Goal: Use online tool/utility: Utilize a website feature to perform a specific function

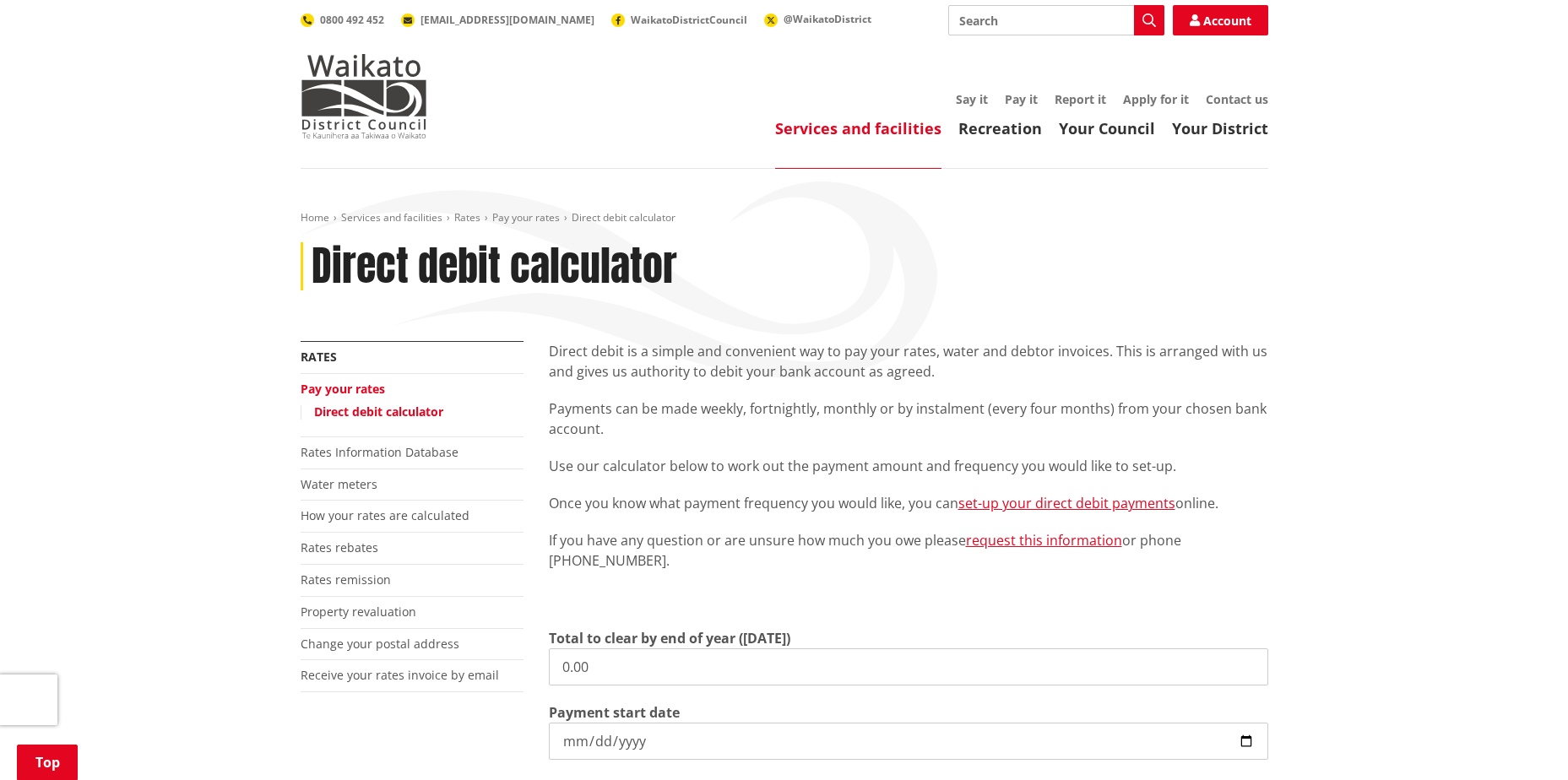
scroll to position [253, 0]
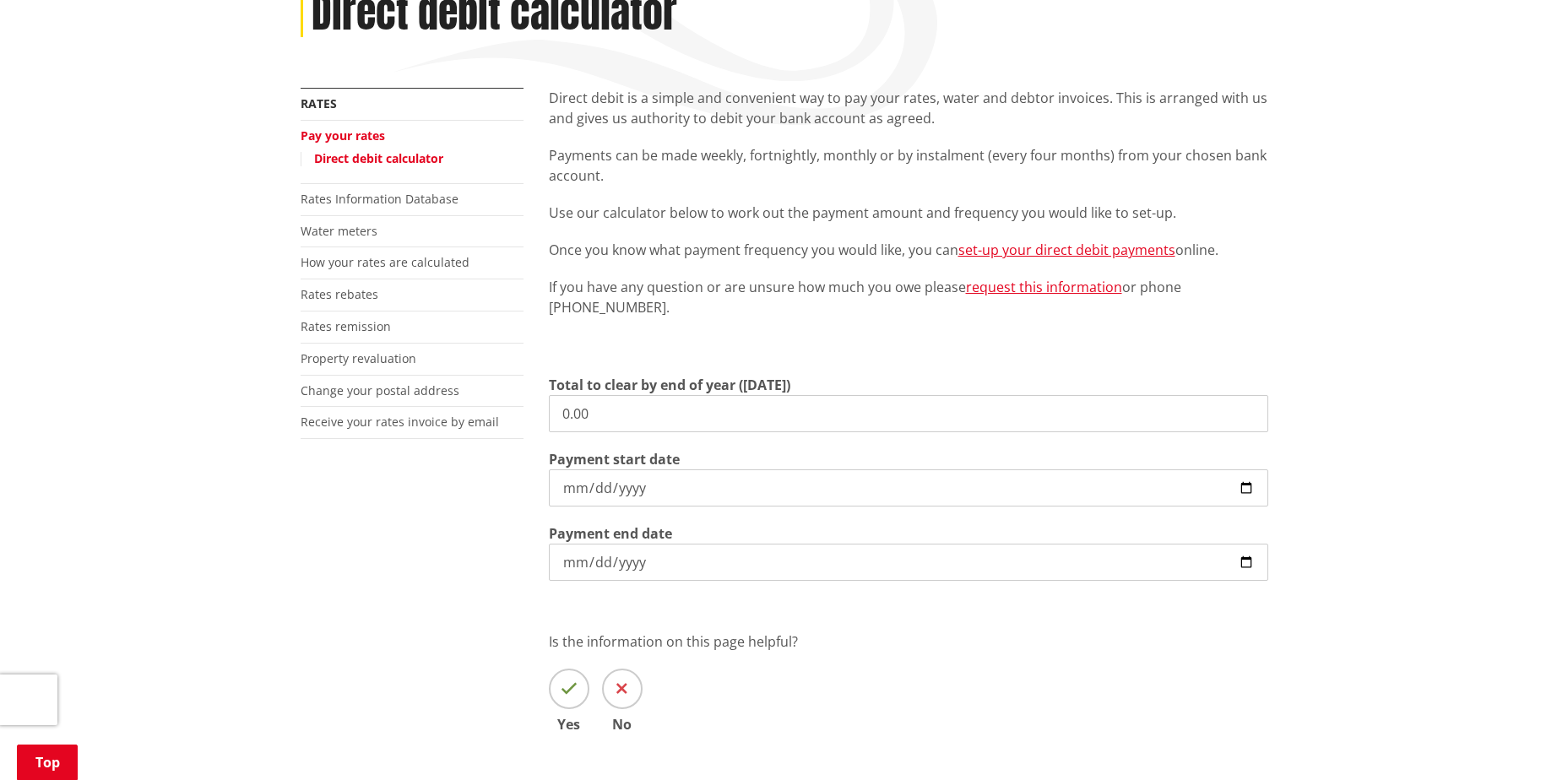
drag, startPoint x: 0, startPoint y: 0, endPoint x: 444, endPoint y: 404, distance: 600.3
click at [453, 401] on div "More from this section Rates Pay your rates Direct debit calculator Rates Infor…" at bounding box center [784, 434] width 993 height 694
paste input "6,142.21"
click at [569, 414] on input "6,142.21" at bounding box center [909, 414] width 719 height 37
type input "5,142.21"
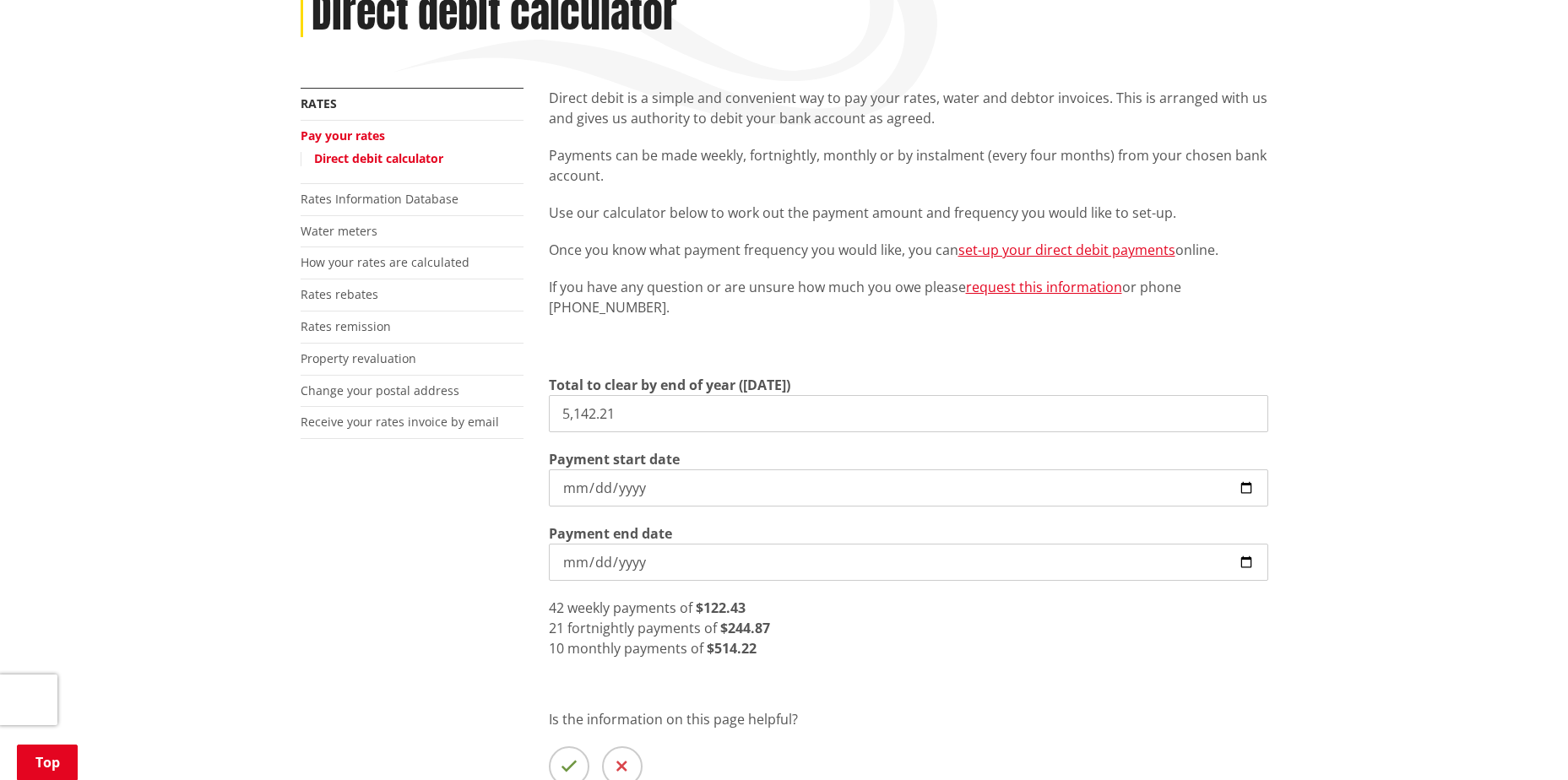
click at [1251, 562] on input "[DATE]" at bounding box center [909, 562] width 719 height 37
type input "[DATE]"
click at [1241, 567] on input "[DATE]" at bounding box center [909, 562] width 719 height 37
click at [1226, 620] on div "28 fortnightly payments of $183.65" at bounding box center [909, 628] width 719 height 20
click at [1248, 564] on input "[DATE]" at bounding box center [909, 562] width 719 height 37
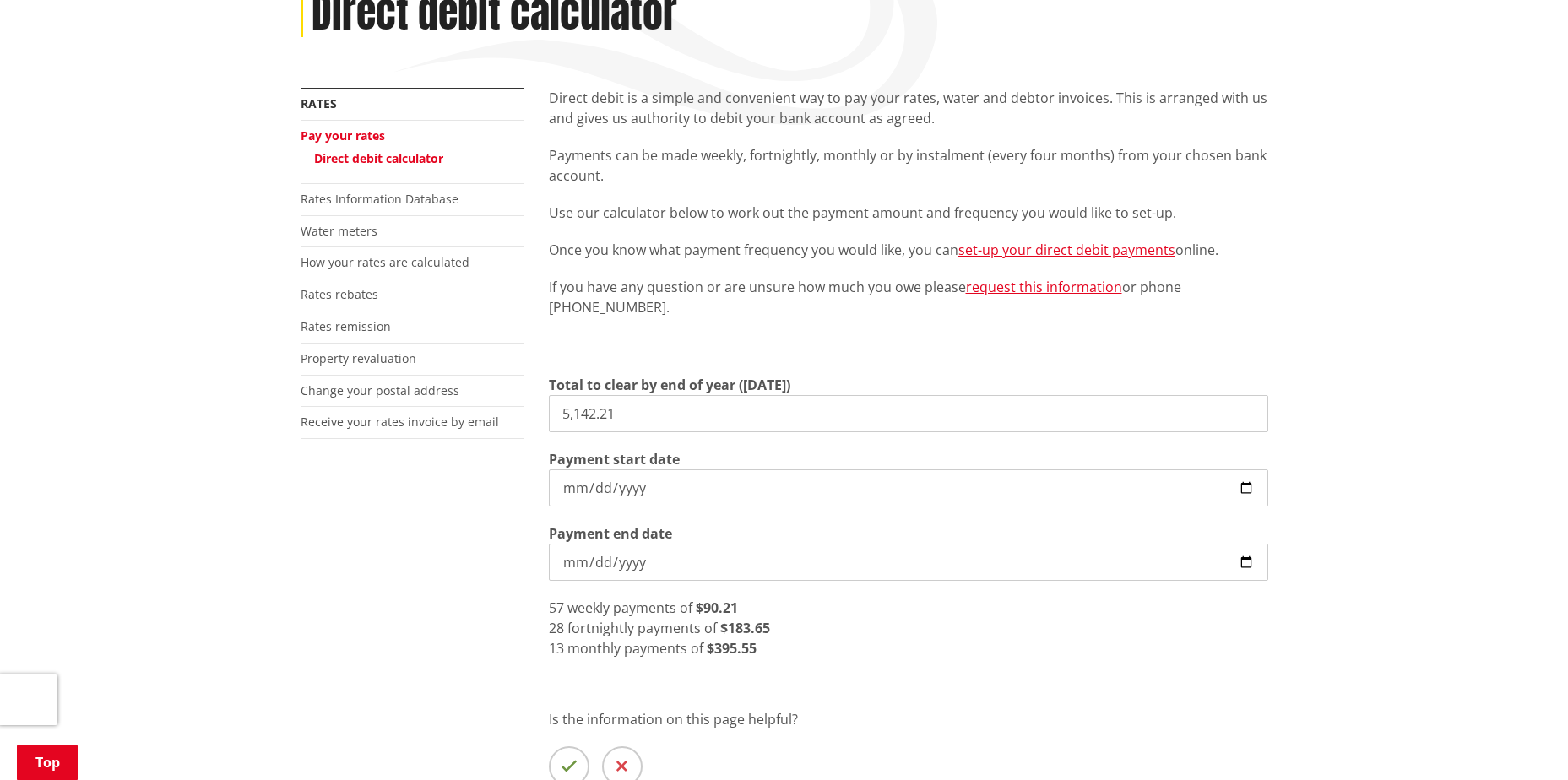
click at [936, 676] on div "Direct debit is a simple and convenient way to pay your rates, water and debtor…" at bounding box center [909, 473] width 744 height 772
click at [1250, 556] on input "[DATE]" at bounding box center [909, 562] width 719 height 37
click at [633, 560] on input "[DATE]" at bounding box center [909, 562] width 719 height 37
click at [593, 563] on input "[DATE]" at bounding box center [909, 562] width 719 height 37
click at [568, 555] on input "Payment end date" at bounding box center [909, 562] width 719 height 37
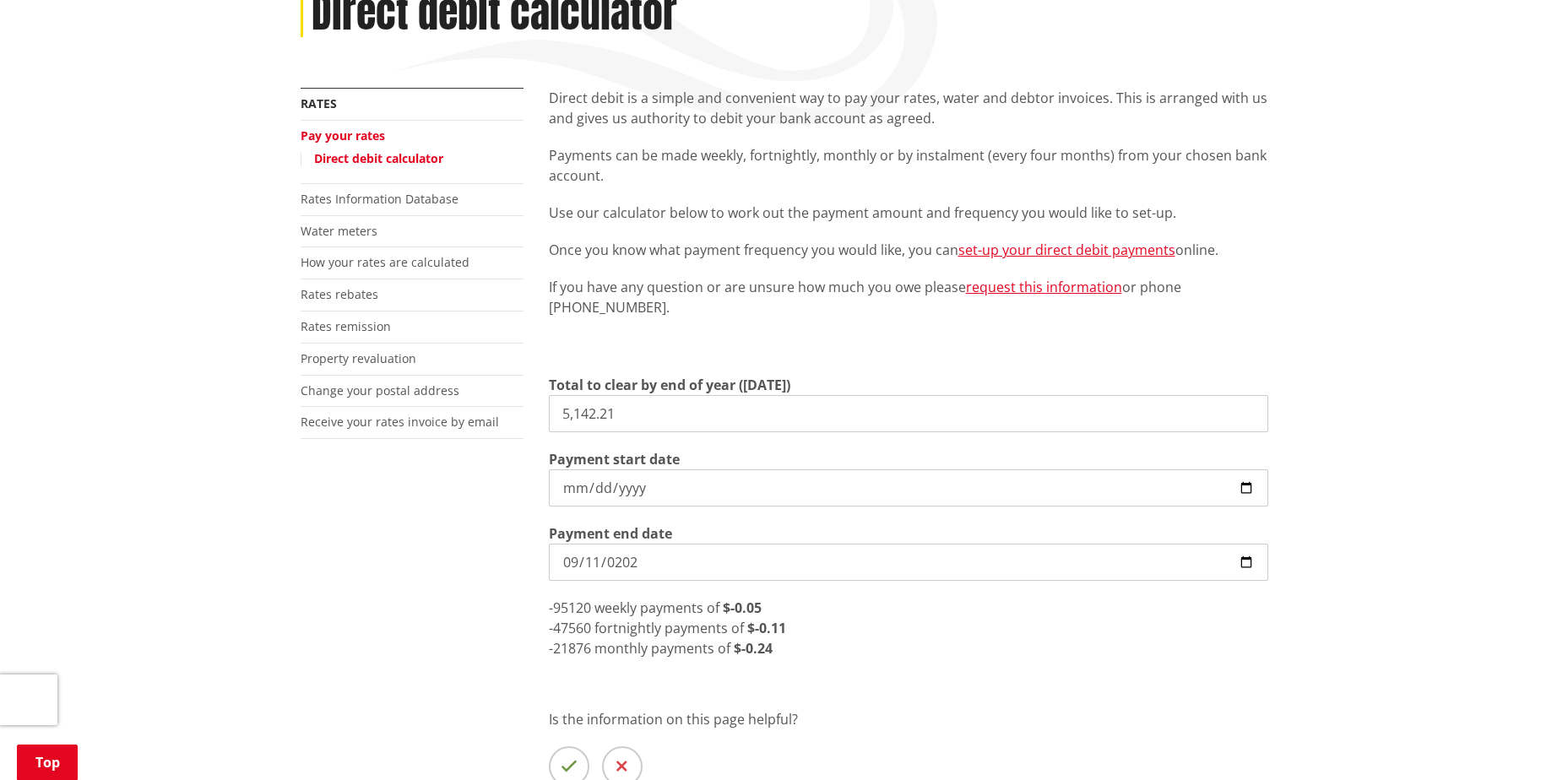
type input "[DATE]"
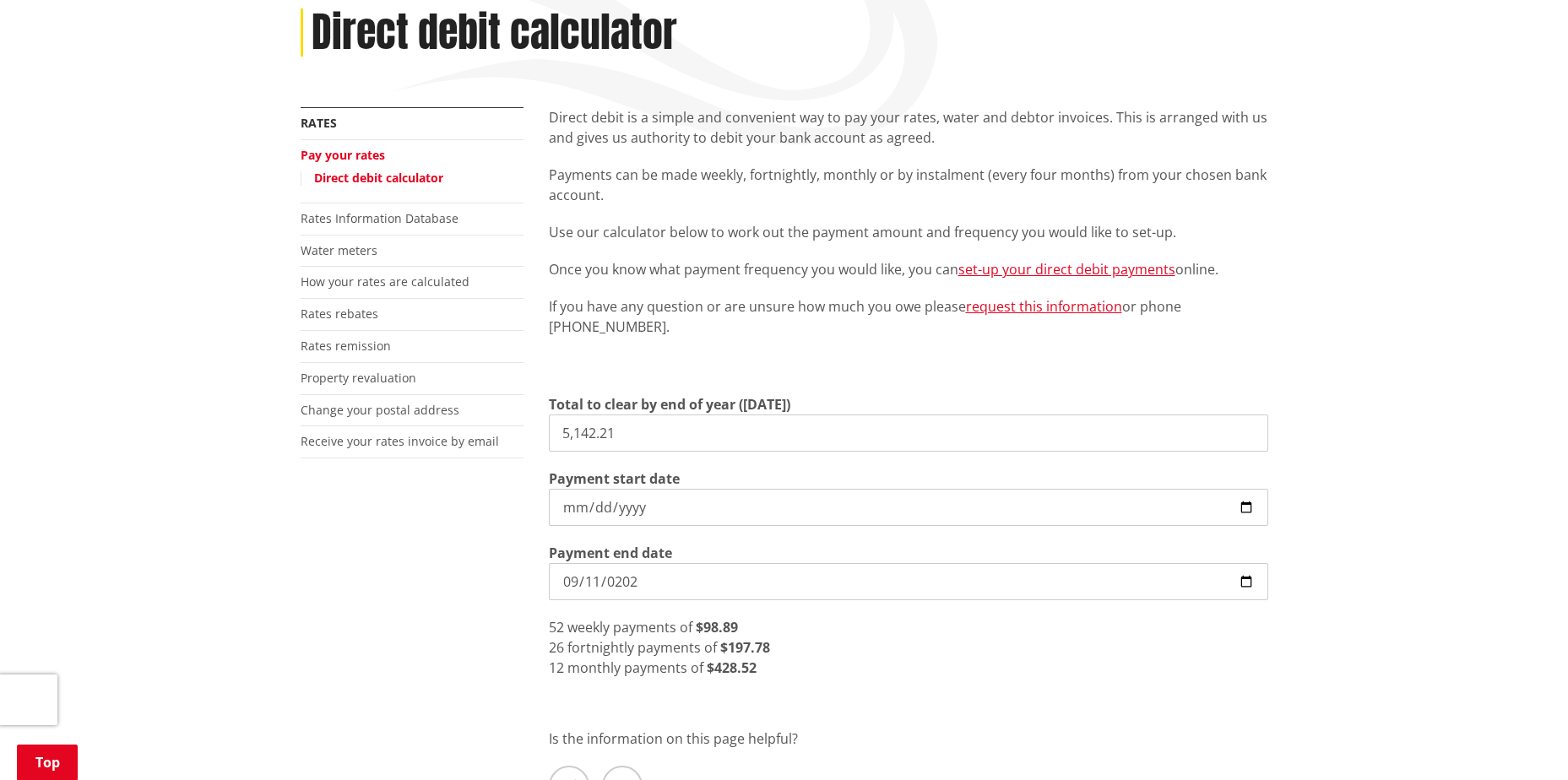
scroll to position [0, 0]
